Goal: Task Accomplishment & Management: Manage account settings

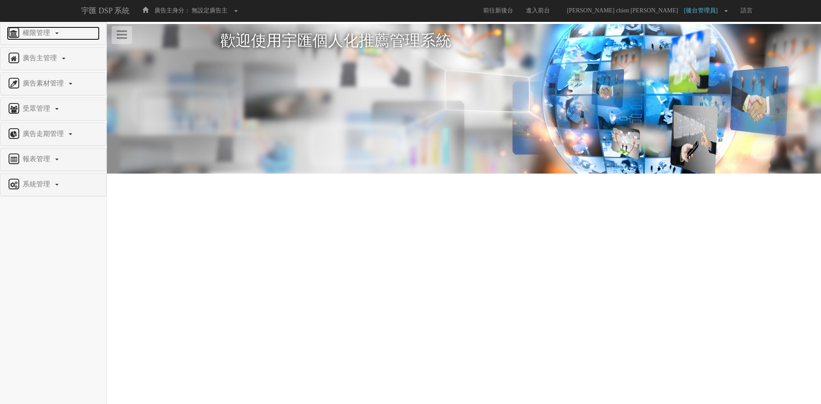
click at [50, 38] on link "權限管理" at bounding box center [53, 34] width 93 height 14
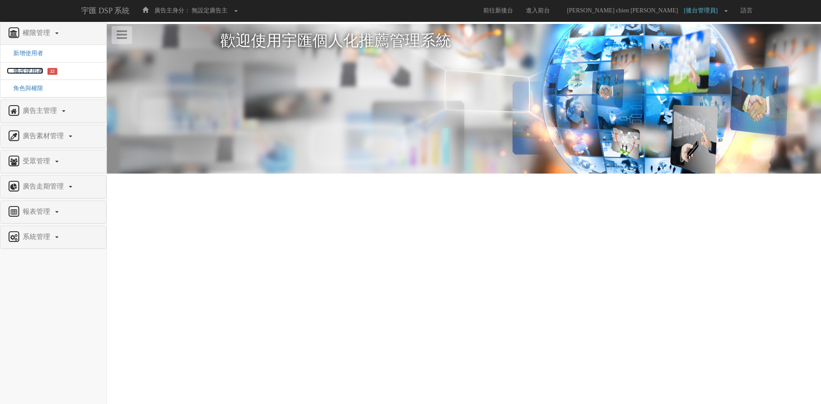
click at [23, 72] on span "修改使用者" at bounding box center [25, 71] width 36 height 6
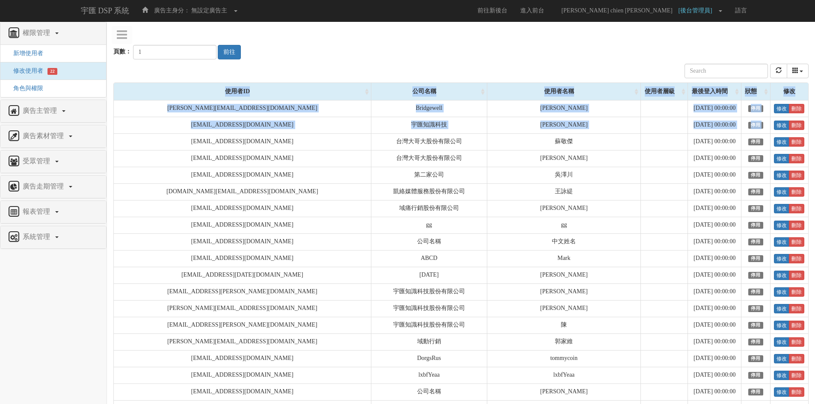
drag, startPoint x: 157, startPoint y: 139, endPoint x: 825, endPoint y: 143, distance: 668.1
click at [774, 142] on link "修改" at bounding box center [781, 141] width 15 height 9
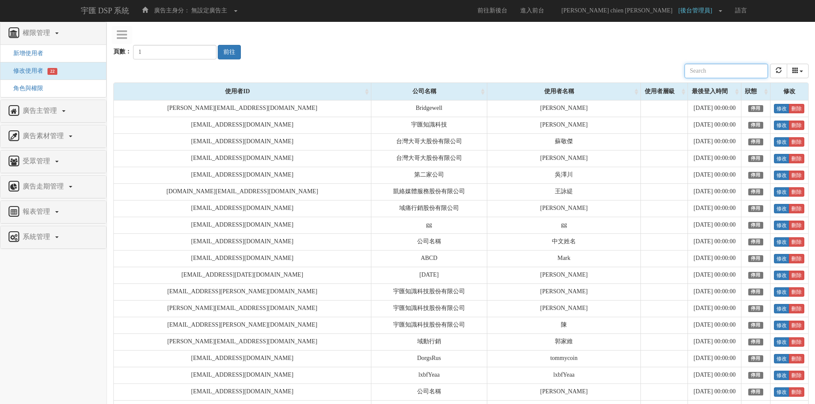
click at [429, 63] on div "公司名稱 使用者名稱 聯絡電話 角色 使用者層級 廣告主 註冊時間 最後登入時間 近一個月登入次數 狀態" at bounding box center [460, 70] width 695 height 23
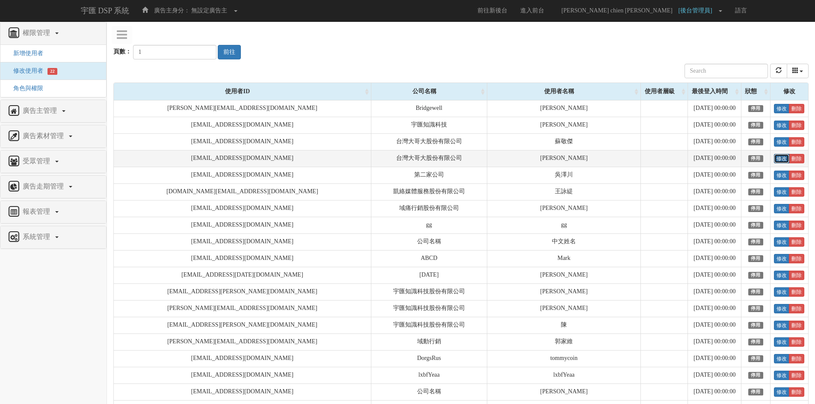
click at [774, 159] on link "修改" at bounding box center [781, 158] width 15 height 9
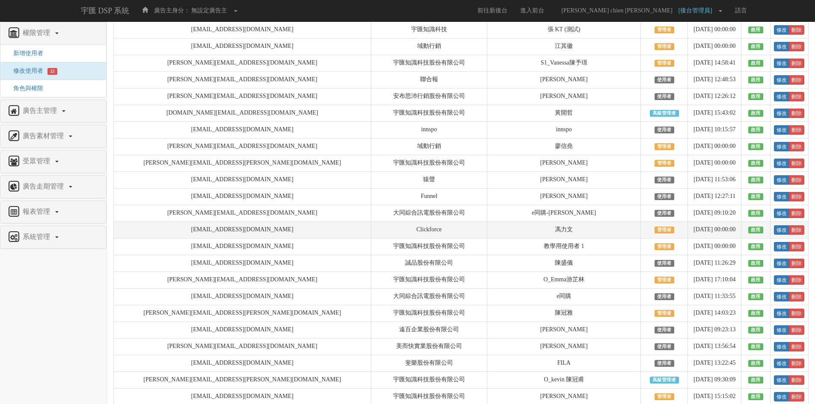
scroll to position [1839, 0]
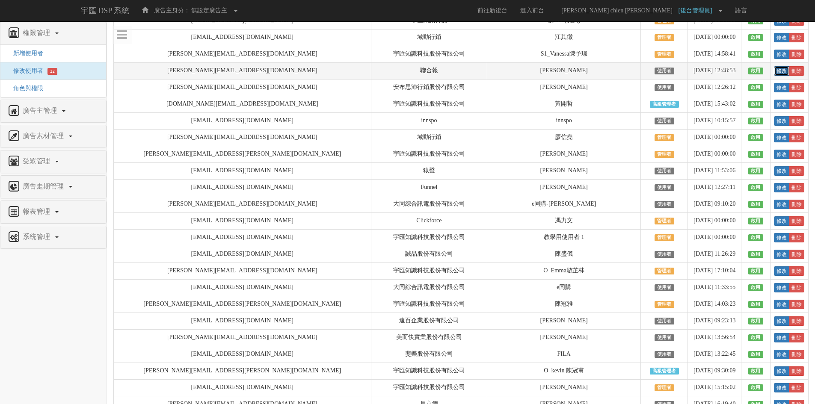
click at [774, 76] on link "修改" at bounding box center [781, 70] width 15 height 9
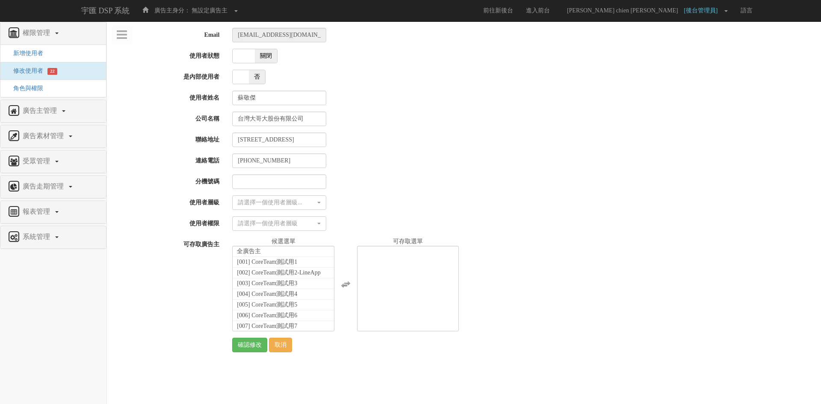
select select
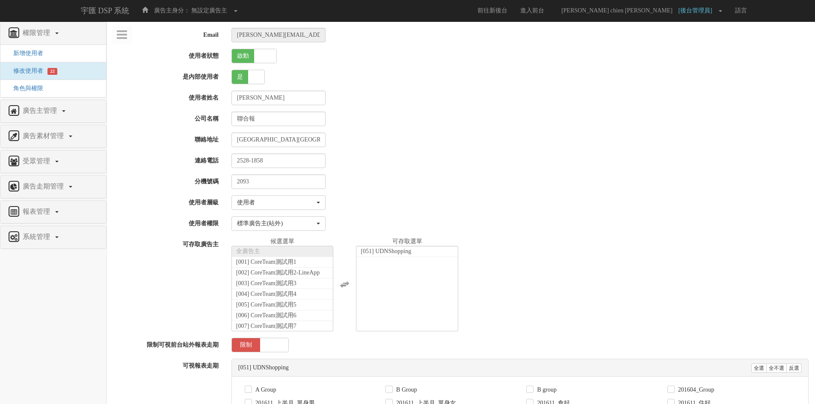
select select "User"
select select "3"
click at [38, 90] on span "角色與權限" at bounding box center [25, 88] width 36 height 6
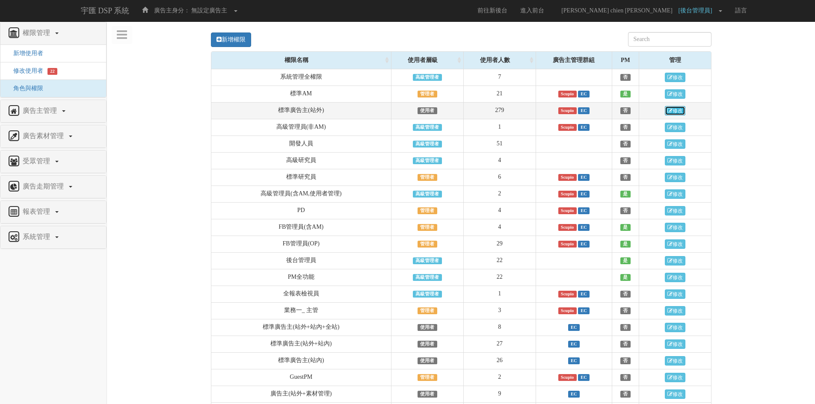
click at [671, 112] on link "修改" at bounding box center [675, 110] width 21 height 9
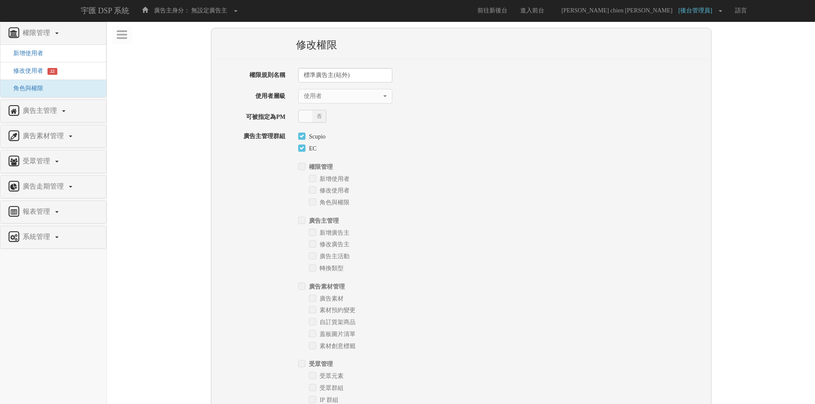
select select "User"
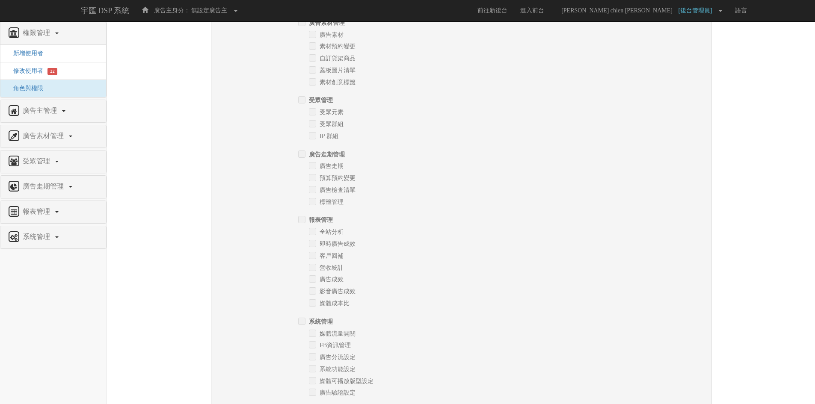
scroll to position [361, 0]
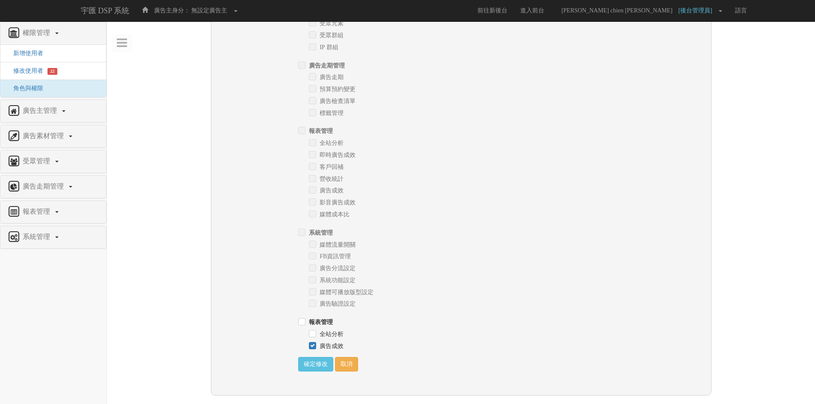
click at [348, 347] on div "廣告成效" at bounding box center [508, 345] width 399 height 12
drag, startPoint x: 347, startPoint y: 343, endPoint x: 347, endPoint y: 337, distance: 6.0
click at [347, 337] on div "全站分析 廣告成效" at bounding box center [508, 339] width 399 height 24
click at [426, 293] on div "媒體可播放版型設定" at bounding box center [508, 291] width 399 height 12
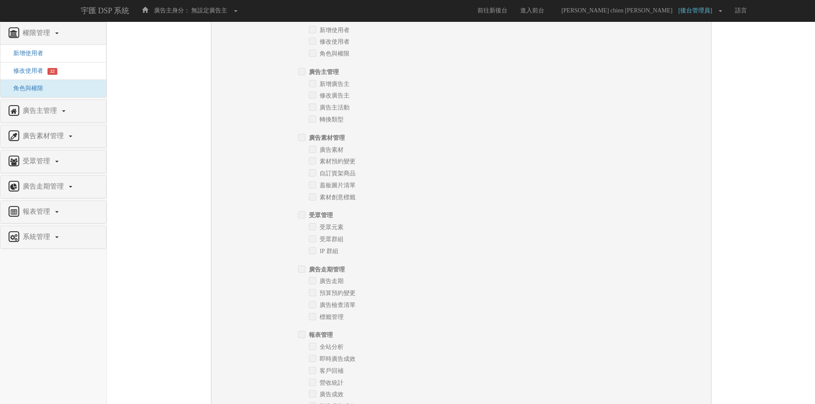
scroll to position [0, 0]
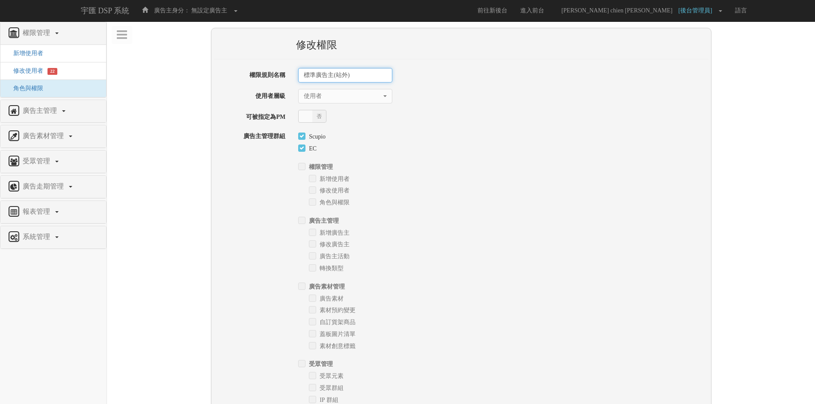
click at [358, 80] on input "標準廣告主(站外)" at bounding box center [345, 75] width 94 height 15
click at [474, 78] on div "標準廣告主(站外)" at bounding box center [503, 75] width 423 height 15
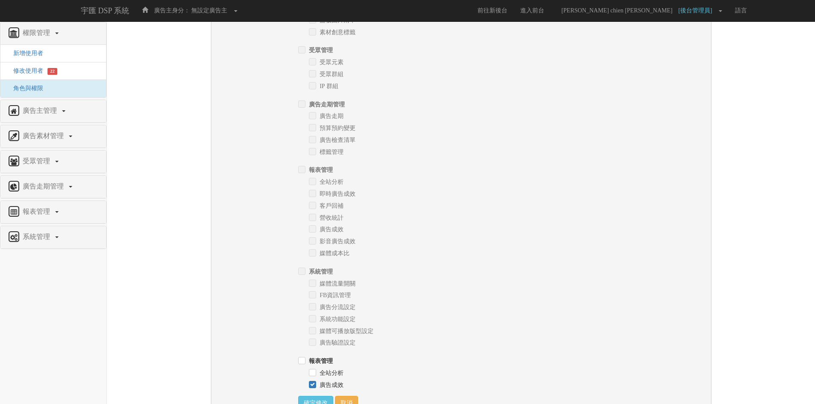
scroll to position [361, 0]
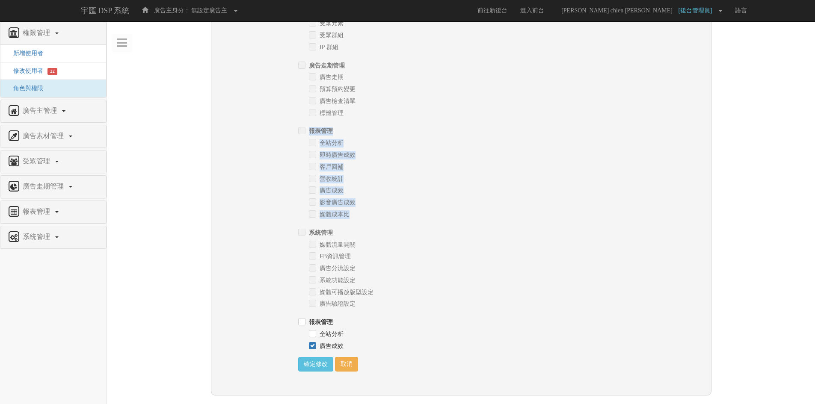
drag, startPoint x: 357, startPoint y: 213, endPoint x: 311, endPoint y: 130, distance: 95.3
click at [311, 130] on div "報表管理 全站分析 即時廣告成效 客戶回補 營收統計 廣告成效 影音廣告成效 媒體成本比" at bounding box center [503, 171] width 423 height 95
drag, startPoint x: 343, startPoint y: 347, endPoint x: 296, endPoint y: 325, distance: 51.9
click at [296, 325] on div "報表管理 全站分析 廣告成效" at bounding box center [503, 333] width 423 height 36
click at [395, 308] on div "廣告驗證設定" at bounding box center [508, 303] width 399 height 12
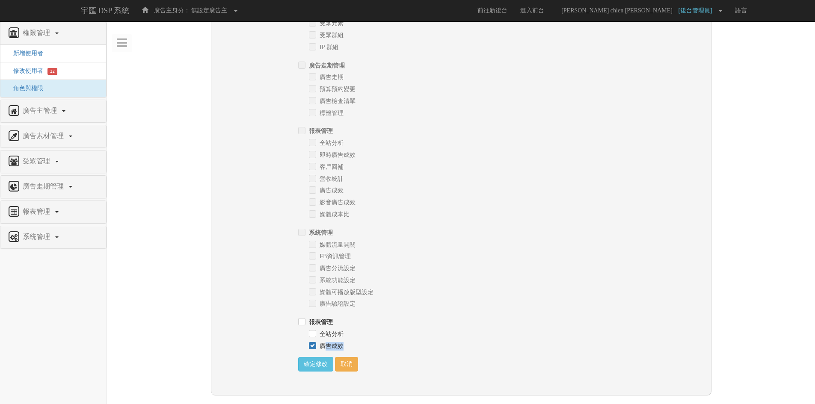
drag, startPoint x: 323, startPoint y: 348, endPoint x: 344, endPoint y: 344, distance: 21.3
click at [344, 344] on div "廣告成效" at bounding box center [508, 345] width 399 height 12
click at [358, 349] on div "廣告成效" at bounding box center [508, 345] width 399 height 12
drag, startPoint x: 358, startPoint y: 349, endPoint x: 313, endPoint y: 346, distance: 44.6
click at [313, 346] on div "廣告成效" at bounding box center [508, 345] width 399 height 12
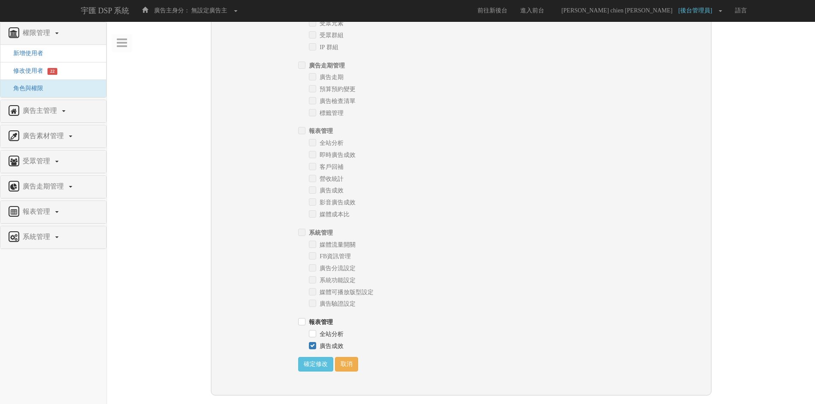
click at [426, 326] on div "報表管理" at bounding box center [503, 321] width 410 height 12
drag, startPoint x: 341, startPoint y: 344, endPoint x: 287, endPoint y: 320, distance: 59.6
click at [287, 320] on div "報表管理 全站分析 廣告成效" at bounding box center [460, 333] width 507 height 36
click at [553, 299] on div "廣告驗證設定" at bounding box center [508, 303] width 399 height 12
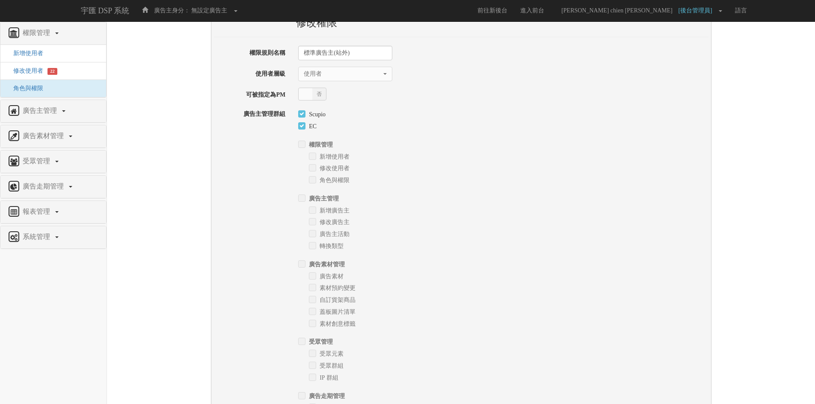
scroll to position [19, 0]
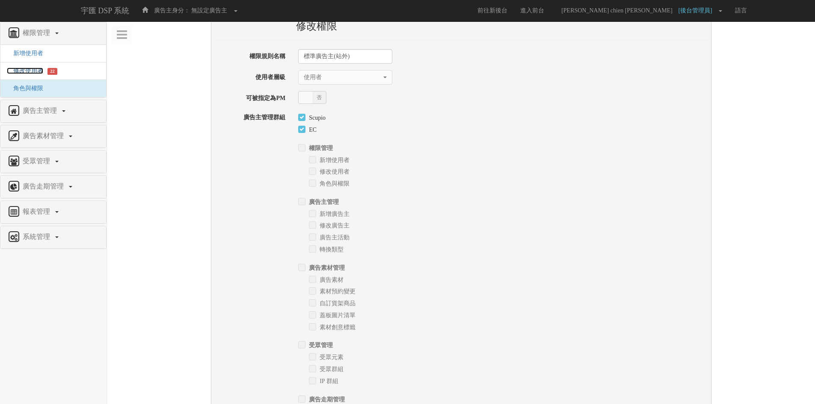
click at [25, 69] on span "修改使用者" at bounding box center [25, 71] width 36 height 6
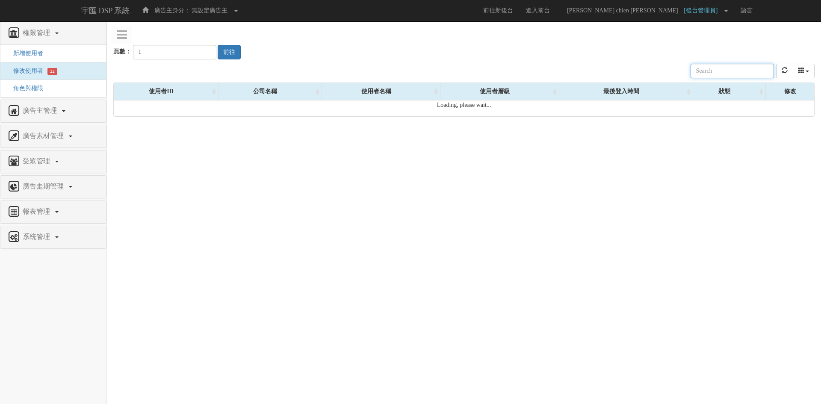
click at [737, 68] on input "text" at bounding box center [732, 71] width 83 height 15
click at [729, 74] on input "text" at bounding box center [732, 71] width 83 height 15
paste input "[EMAIL_ADDRESS][DOMAIN_NAME]"
type input "[EMAIL_ADDRESS][DOMAIN_NAME]"
click at [589, 68] on div "公司名稱 使用者名稱 聯絡電話 角色 使用者層級 廣告主 註冊時間 最後登入時間 近一個月登入次數 狀態 [EMAIL_ADDRESS][DOMAIN_NAM…" at bounding box center [463, 70] width 701 height 23
